Goal: Task Accomplishment & Management: Complete application form

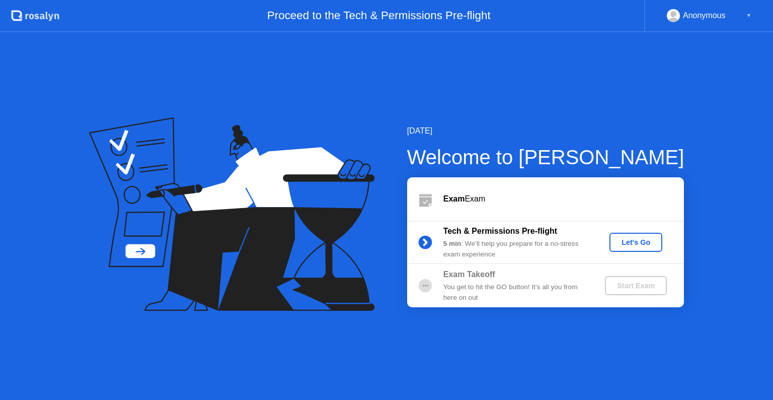
click at [629, 244] on div "Let's Go" at bounding box center [636, 242] width 45 height 8
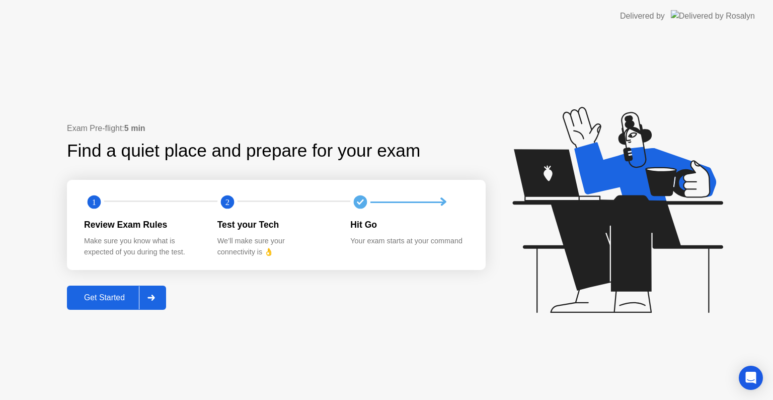
click at [111, 295] on div "Get Started" at bounding box center [104, 297] width 69 height 9
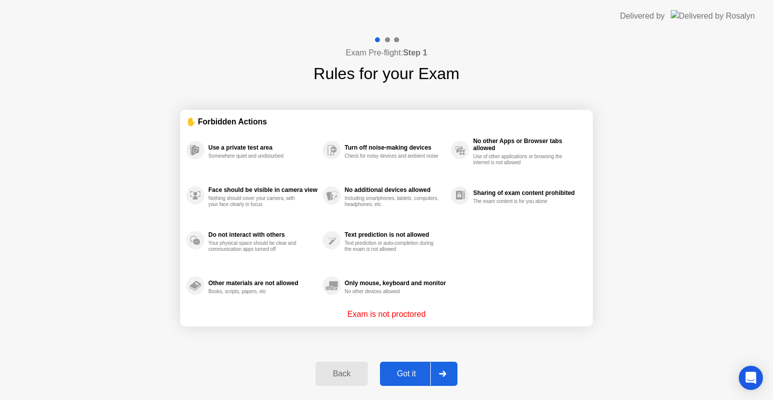
click at [412, 373] on div "Got it" at bounding box center [406, 373] width 47 height 9
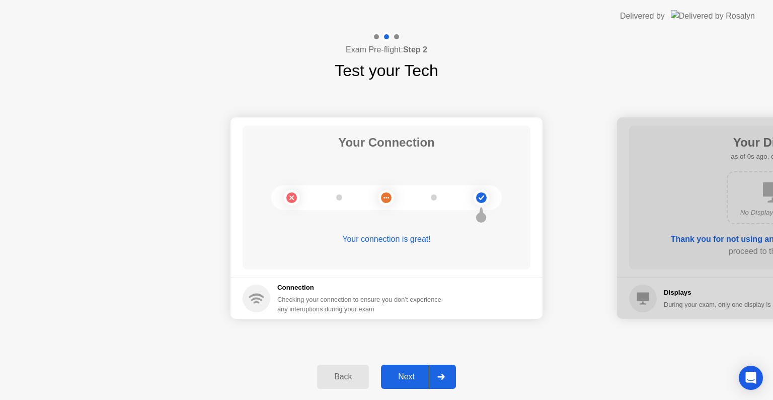
click at [407, 373] on div "Next" at bounding box center [406, 376] width 45 height 9
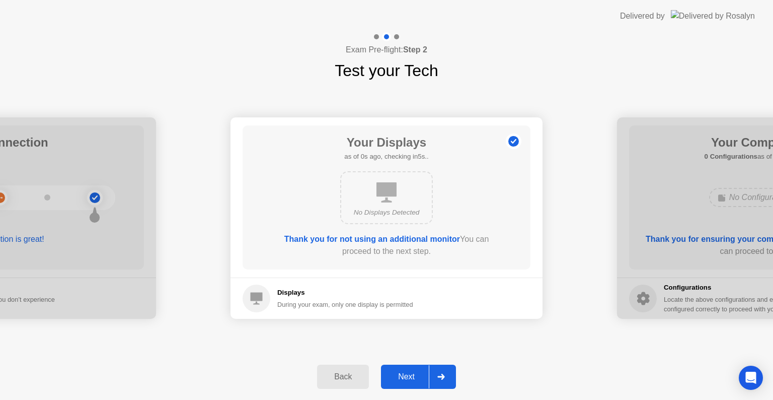
click at [407, 373] on div "Next" at bounding box center [406, 376] width 45 height 9
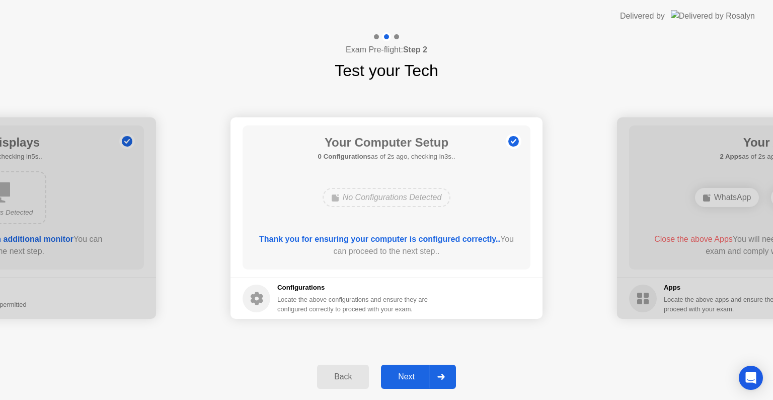
click at [410, 385] on button "Next" at bounding box center [418, 377] width 75 height 24
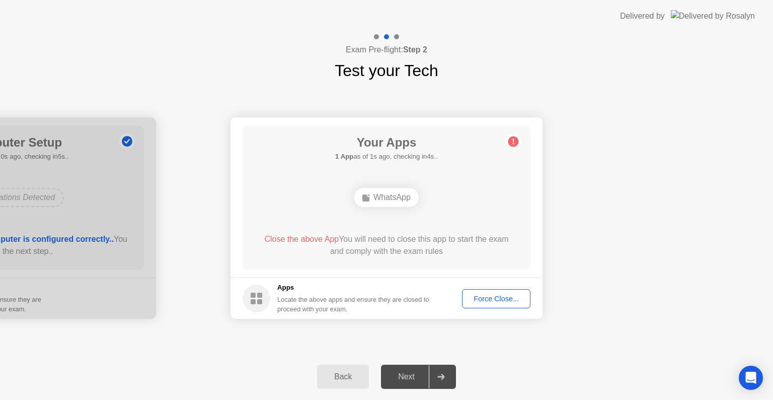
click at [484, 296] on div "Force Close..." at bounding box center [496, 299] width 61 height 8
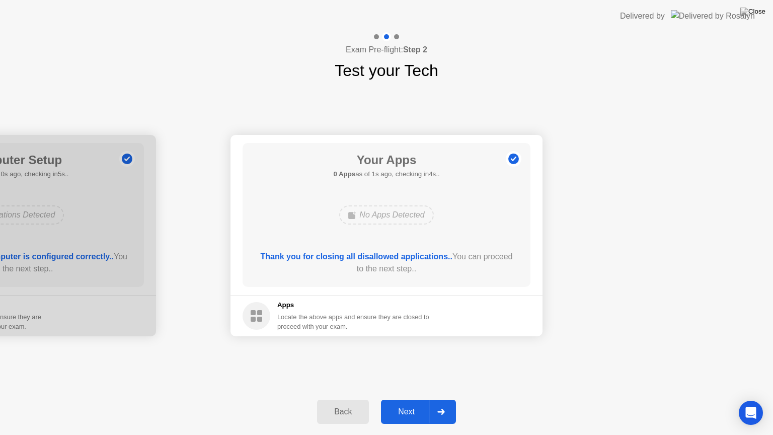
click at [399, 399] on div "Next" at bounding box center [406, 411] width 45 height 9
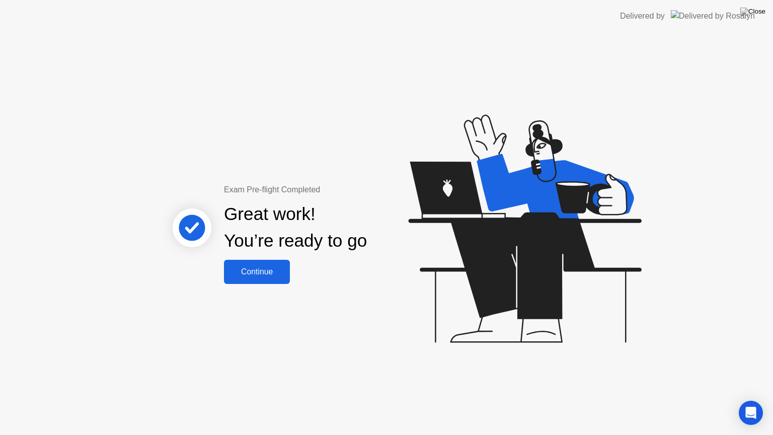
click at [256, 264] on button "Continue" at bounding box center [257, 272] width 66 height 24
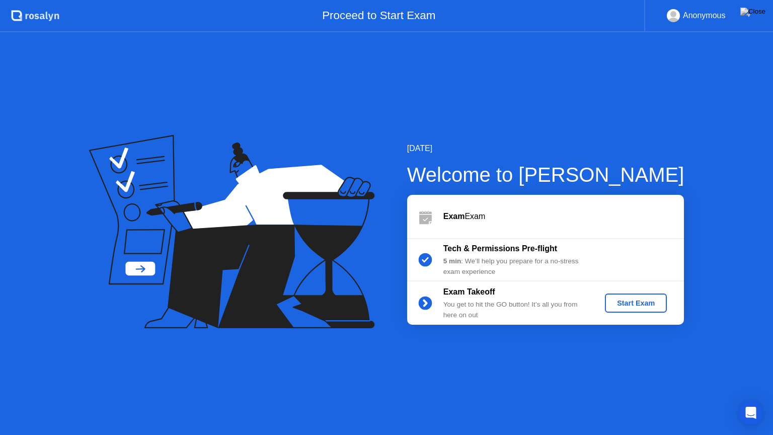
click at [640, 307] on div "Start Exam" at bounding box center [636, 303] width 54 height 8
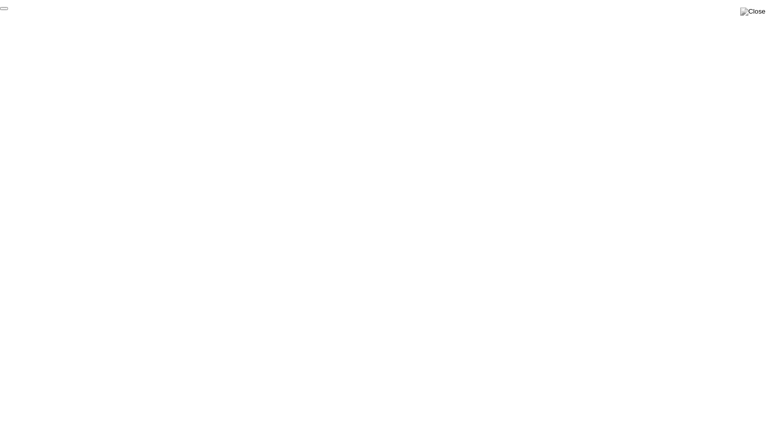
click div "End Proctoring Session"
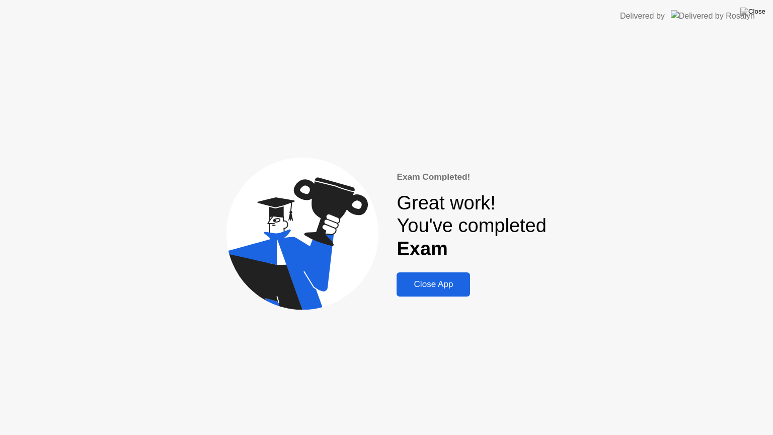
click at [441, 276] on button "Close App" at bounding box center [434, 284] width 74 height 24
